Goal: Book appointment/travel/reservation

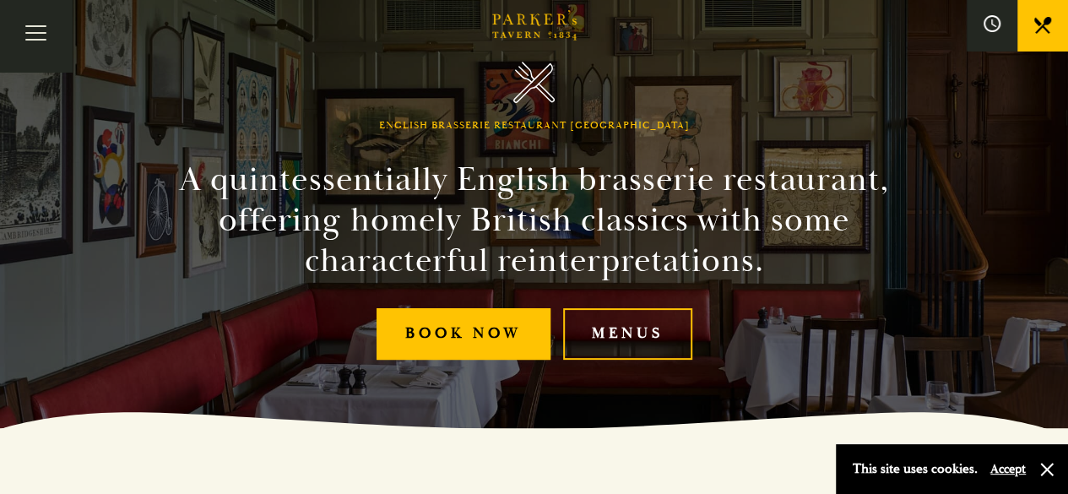
scroll to position [71, 0]
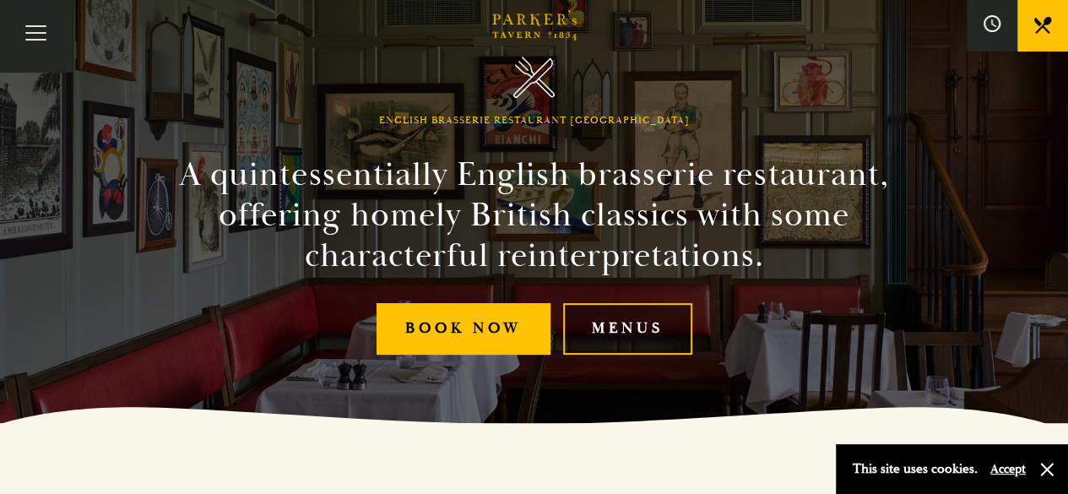
click at [618, 329] on link "Menus" at bounding box center [627, 328] width 129 height 51
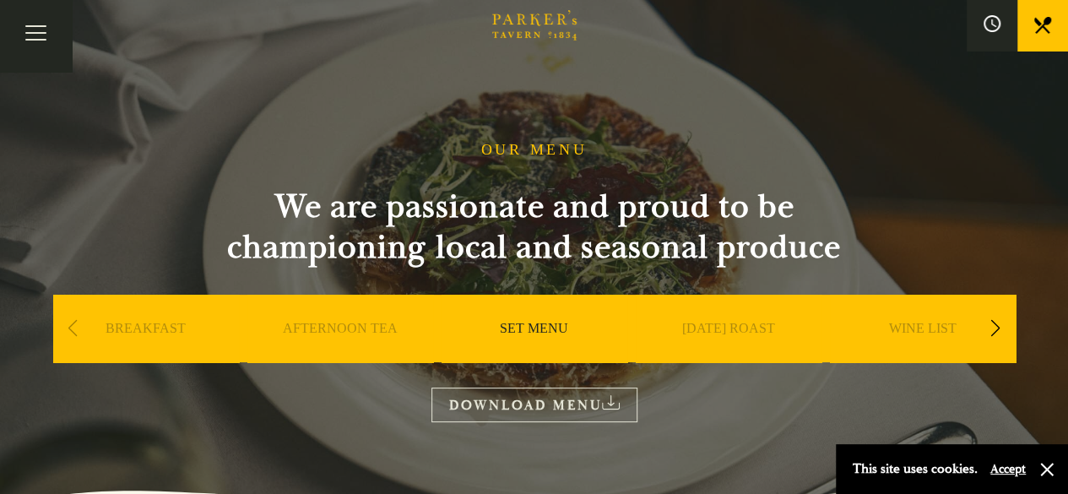
click at [550, 334] on link "SET MENU" at bounding box center [534, 354] width 68 height 68
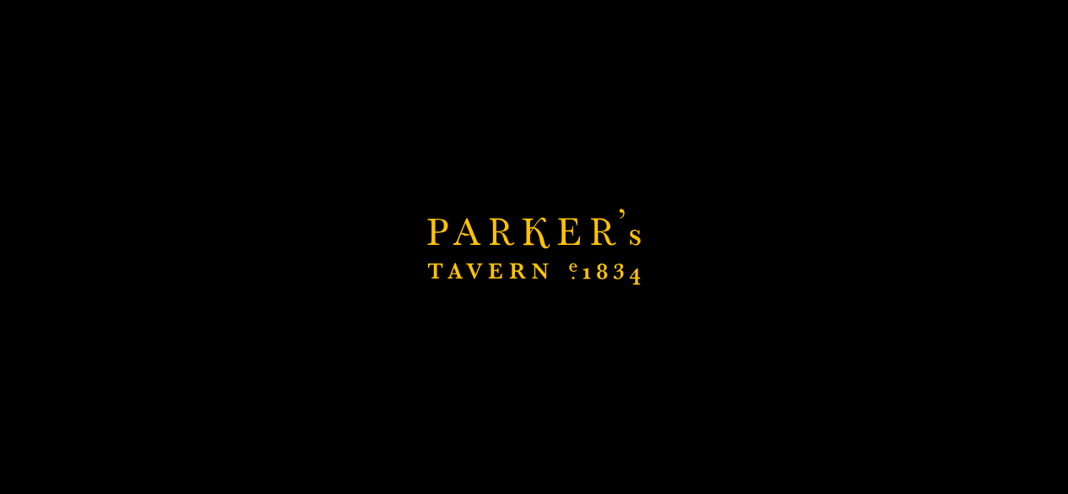
scroll to position [292, 0]
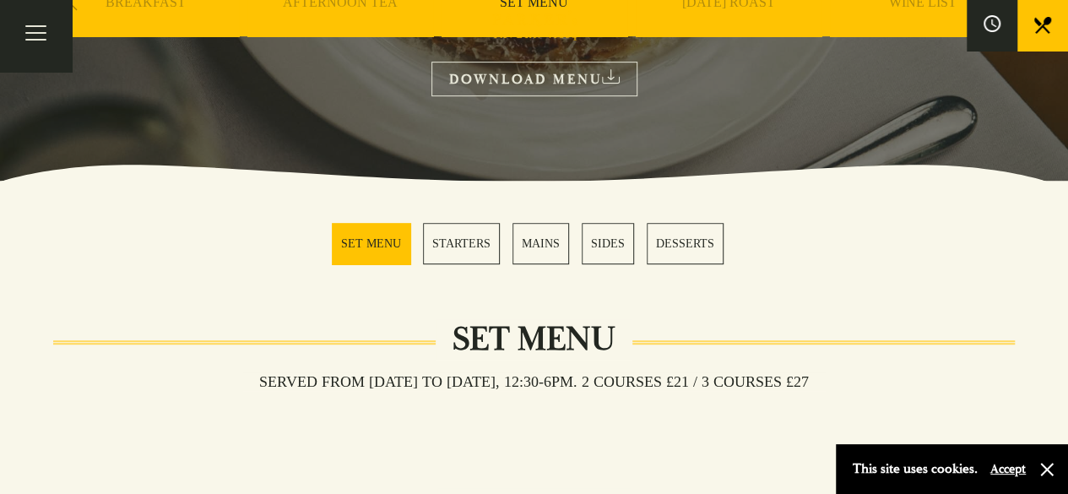
scroll to position [327, 0]
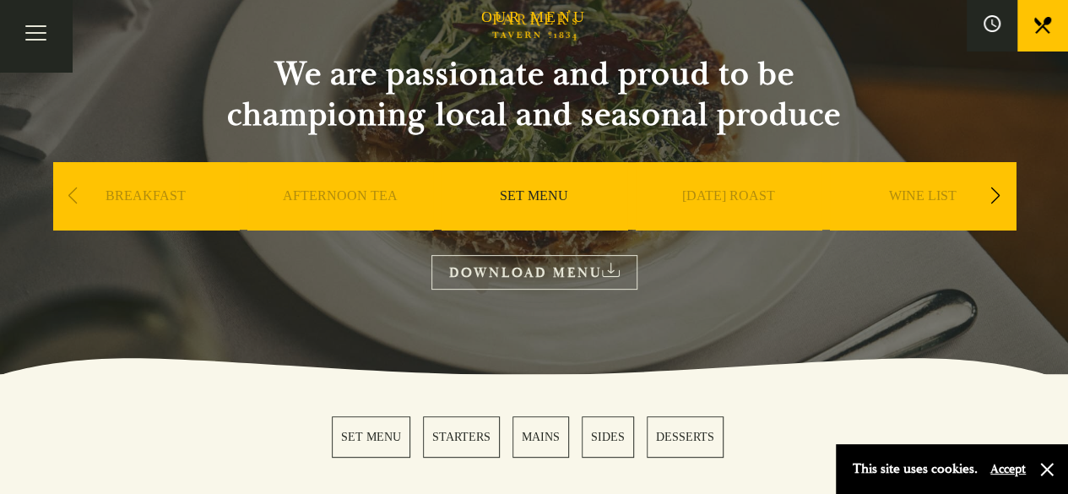
scroll to position [132, 0]
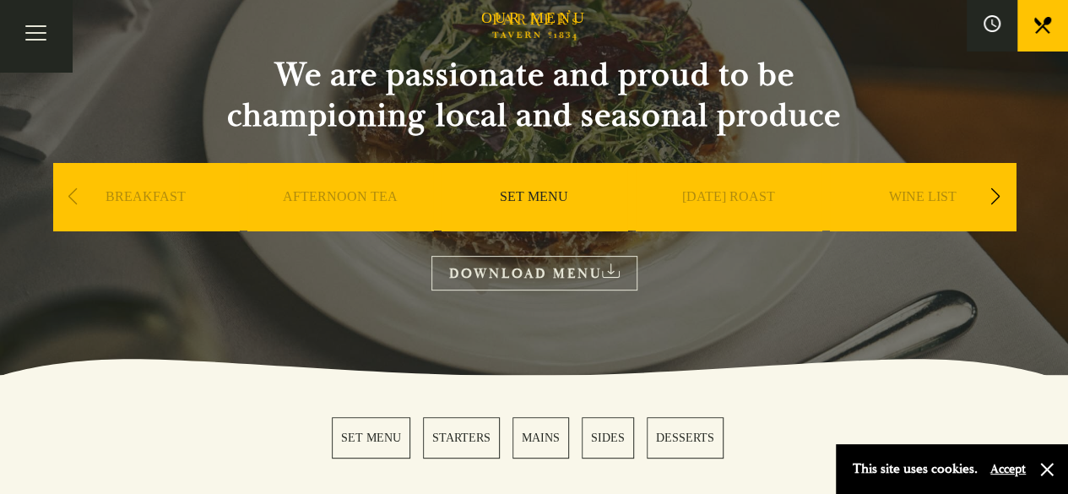
click at [996, 195] on div "Next slide" at bounding box center [995, 196] width 23 height 37
click at [732, 193] on link "A LA CARTE" at bounding box center [728, 222] width 79 height 68
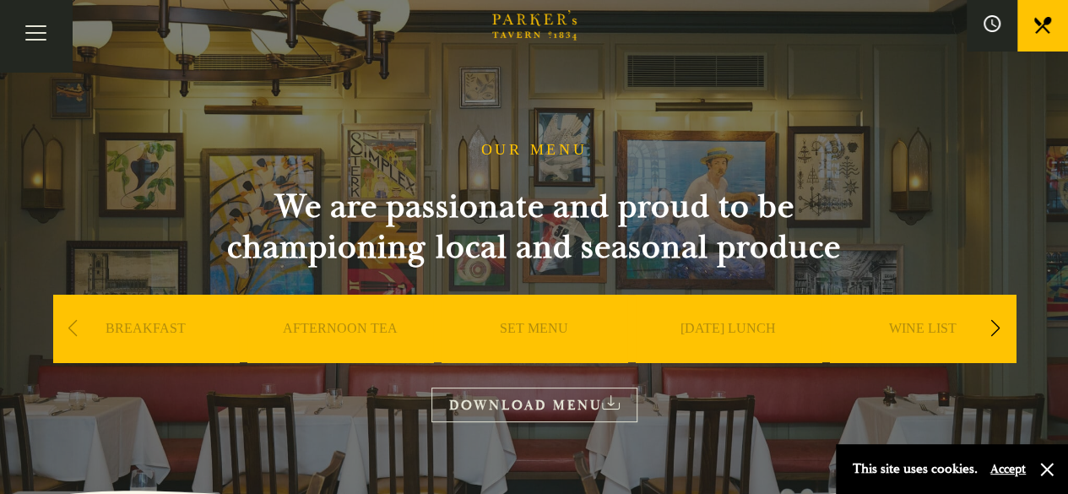
click at [455, 166] on div "OUR MENU We are passionate and proud to be championing local and seasonal produ…" at bounding box center [534, 281] width 1013 height 281
click at [263, 131] on section "OUR MENU We are passionate and proud to be championing local and seasonal produ…" at bounding box center [534, 253] width 1068 height 507
drag, startPoint x: 263, startPoint y: 131, endPoint x: 184, endPoint y: 77, distance: 96.0
click at [184, 77] on section "OUR MENU We are passionate and proud to be championing local and seasonal produ…" at bounding box center [534, 253] width 1068 height 507
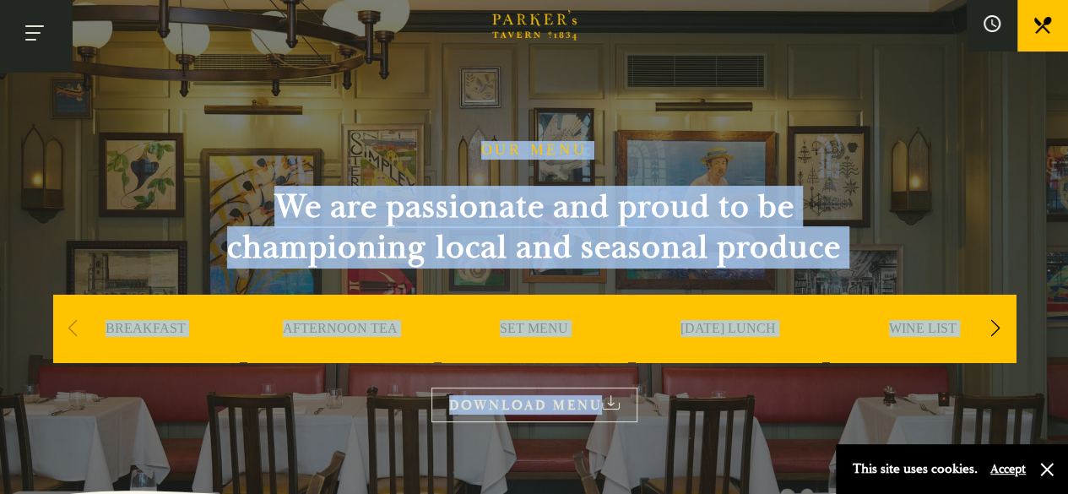
drag, startPoint x: 184, startPoint y: 77, endPoint x: 37, endPoint y: 33, distance: 153.3
click at [37, 33] on button "Toggle navigation" at bounding box center [36, 36] width 72 height 72
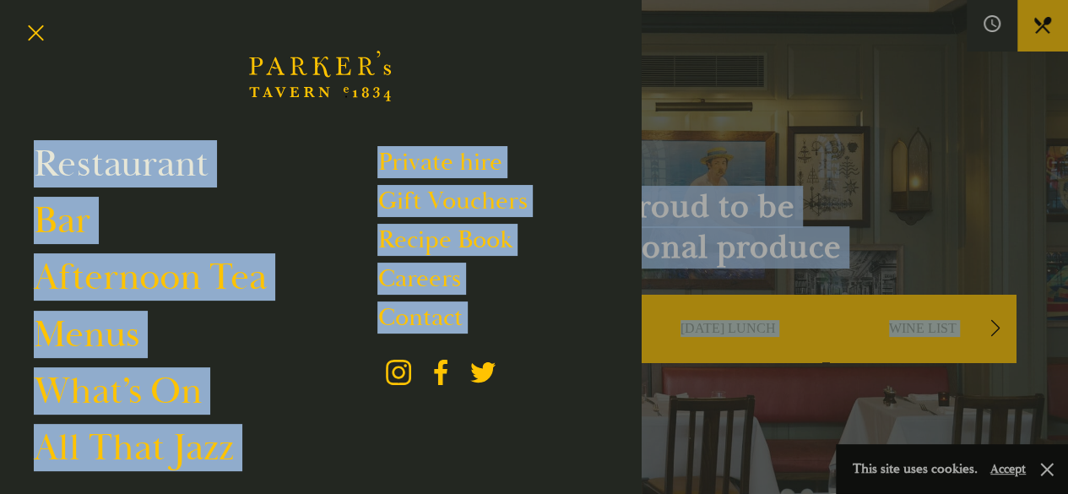
click at [68, 180] on link "Restaurant" at bounding box center [121, 163] width 175 height 47
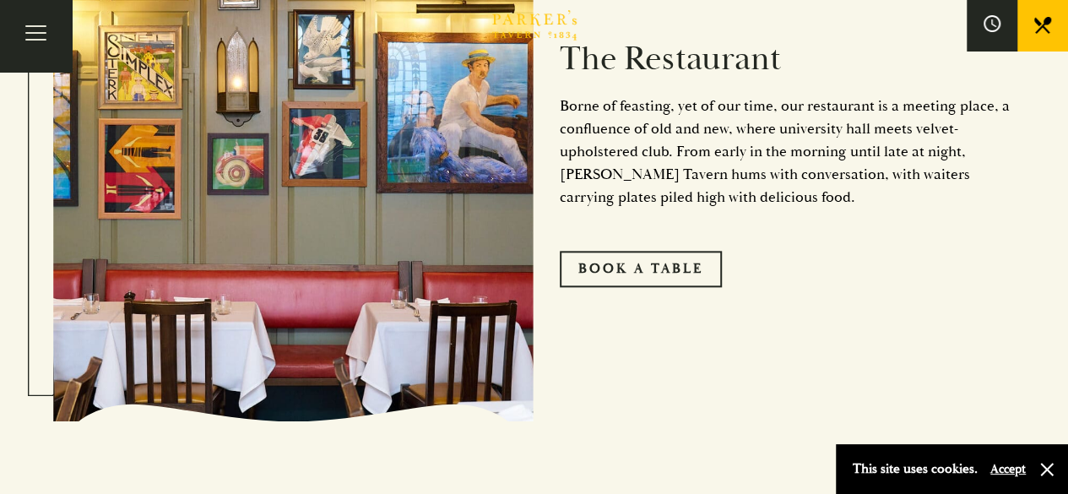
scroll to position [882, 0]
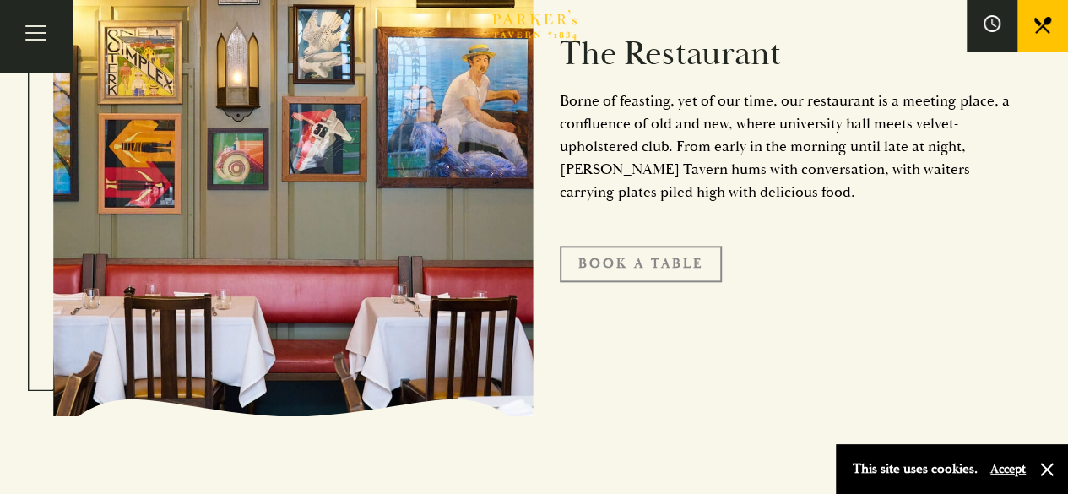
click at [645, 252] on link "Book A Table" at bounding box center [641, 263] width 162 height 35
